Goal: Task Accomplishment & Management: Manage account settings

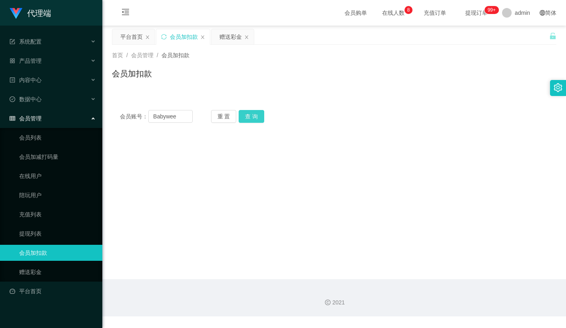
type input "Babywee"
click at [251, 116] on button "查 询" at bounding box center [252, 116] width 26 height 13
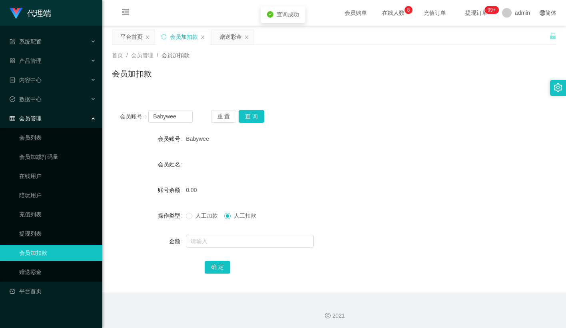
click at [202, 215] on span "人工加款" at bounding box center [206, 215] width 29 height 6
click at [207, 237] on input "text" at bounding box center [250, 241] width 128 height 13
type input "100"
click at [220, 266] on button "确 定" at bounding box center [218, 267] width 26 height 13
click at [223, 114] on button "重 置" at bounding box center [224, 116] width 26 height 13
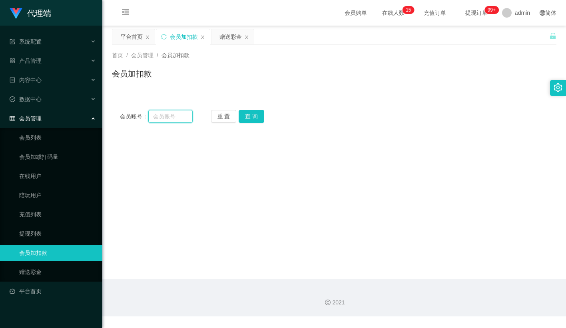
click at [180, 116] on input "text" at bounding box center [170, 116] width 44 height 13
paste input "6677788"
type input "6677788"
click at [250, 119] on button "查 询" at bounding box center [252, 116] width 26 height 13
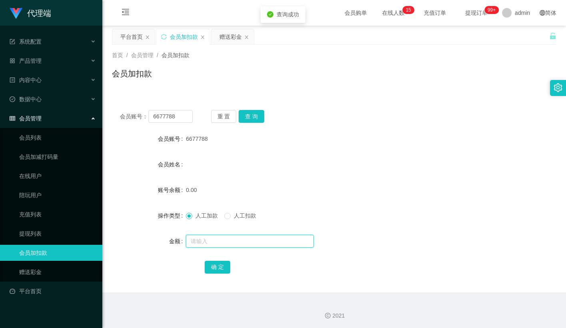
click at [206, 247] on input "text" at bounding box center [250, 241] width 128 height 13
type input "300"
click at [218, 264] on button "确 定" at bounding box center [218, 267] width 26 height 13
click at [302, 196] on div "0.00" at bounding box center [316, 190] width 260 height 16
click at [341, 77] on div "会员加扣款" at bounding box center [334, 77] width 445 height 18
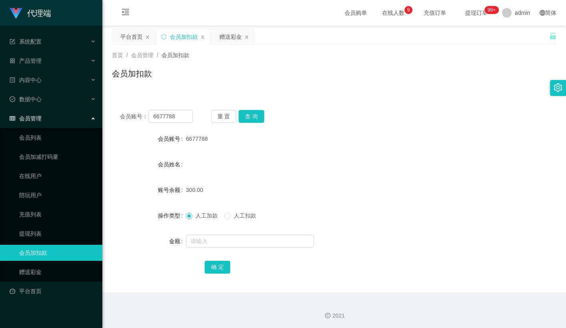
click at [327, 66] on div "首页 / 会员管理 / 会员加扣款 / 会员加扣款" at bounding box center [334, 68] width 445 height 35
drag, startPoint x: 344, startPoint y: 67, endPoint x: 370, endPoint y: 29, distance: 45.8
click at [344, 68] on div "会员加扣款" at bounding box center [334, 77] width 445 height 18
drag, startPoint x: 300, startPoint y: 100, endPoint x: 406, endPoint y: 5, distance: 141.9
click at [300, 100] on div "会员账号： 6677788 重 置 查 询 会员账号 6677788 会员姓名 账号余额 300.00 操作类型 人工加款 人工扣款 金额 确 定" at bounding box center [334, 192] width 445 height 200
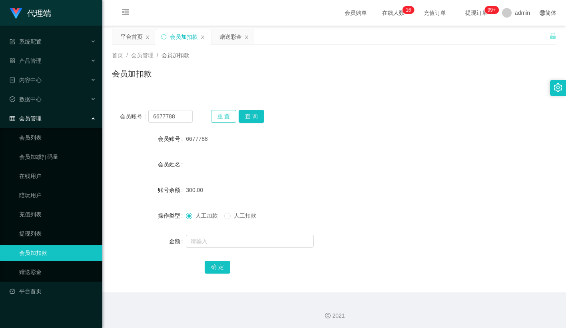
drag, startPoint x: 229, startPoint y: 118, endPoint x: 206, endPoint y: 117, distance: 23.6
click at [229, 118] on button "重 置" at bounding box center [224, 116] width 26 height 13
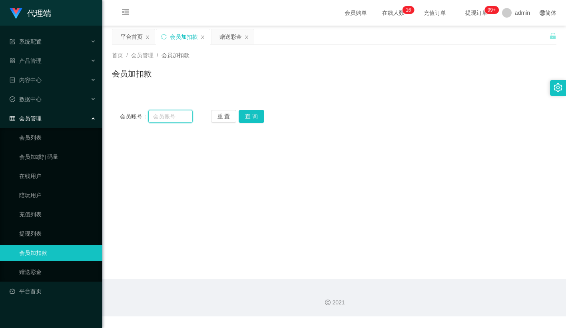
drag, startPoint x: 179, startPoint y: 116, endPoint x: 209, endPoint y: 114, distance: 30.1
click at [179, 116] on input "text" at bounding box center [170, 116] width 44 height 13
paste input "6677788"
type input "6677788"
click at [245, 113] on button "查 询" at bounding box center [252, 116] width 26 height 13
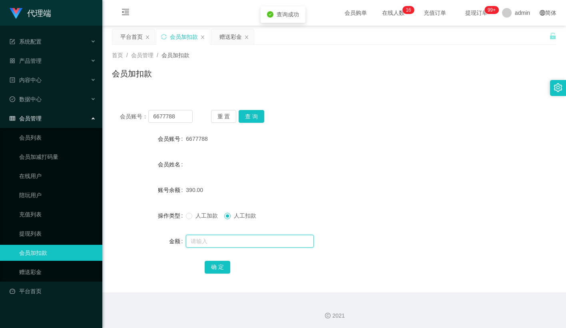
click at [222, 240] on input "text" at bounding box center [250, 241] width 128 height 13
type input "390"
click at [224, 266] on button "确 定" at bounding box center [218, 267] width 26 height 13
click at [331, 155] on form "会员账号 6677788 会员姓名 账号余额 0.00 操作类型 人工加款 人工扣款 金额 确 定" at bounding box center [334, 203] width 445 height 144
click at [229, 120] on button "重 置" at bounding box center [224, 116] width 26 height 13
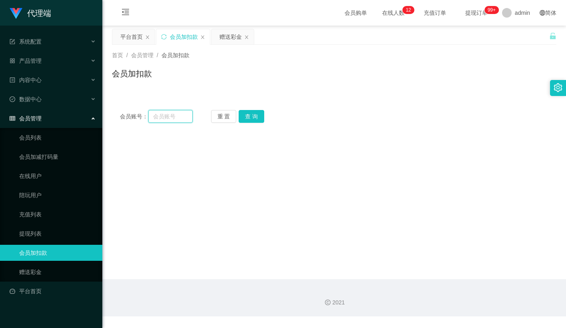
click at [179, 116] on input "text" at bounding box center [170, 116] width 44 height 13
paste input "Babywee"
type input "Babywee"
click at [252, 112] on button "查 询" at bounding box center [252, 116] width 26 height 13
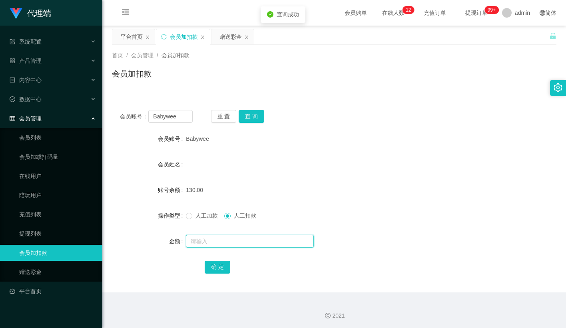
click at [223, 240] on input "text" at bounding box center [250, 241] width 128 height 13
type input "130"
click at [220, 269] on button "确 定" at bounding box center [218, 267] width 26 height 13
click at [322, 182] on div "130.00" at bounding box center [316, 190] width 260 height 16
click at [252, 116] on button "查 询" at bounding box center [252, 116] width 26 height 13
